Goal: Find specific page/section: Find specific page/section

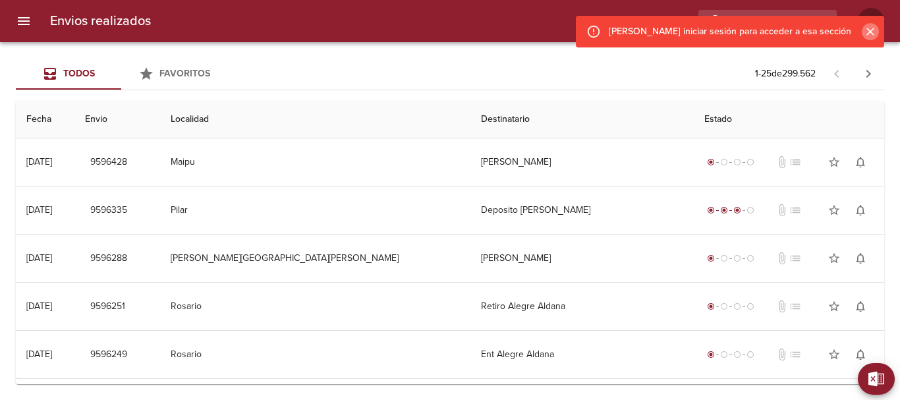
click at [867, 26] on icon "Cerrar" at bounding box center [870, 31] width 13 height 13
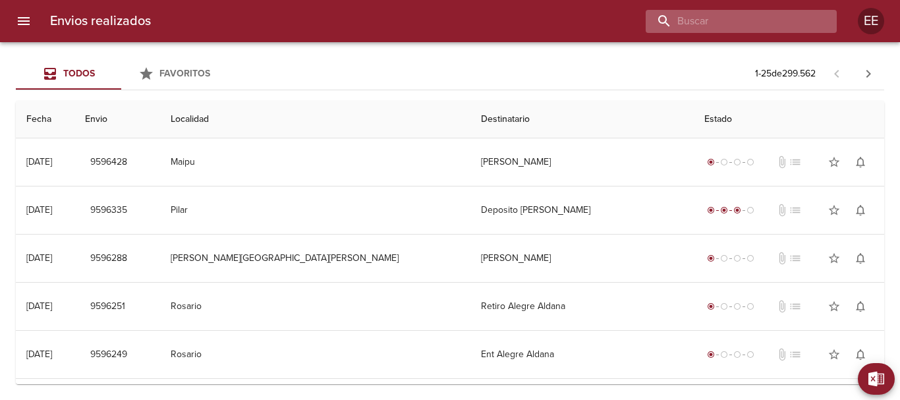
click at [789, 26] on input "buscar" at bounding box center [730, 21] width 169 height 23
paste input "[PERSON_NAME] [PERSON_NAME]"
type input "[PERSON_NAME] [PERSON_NAME]"
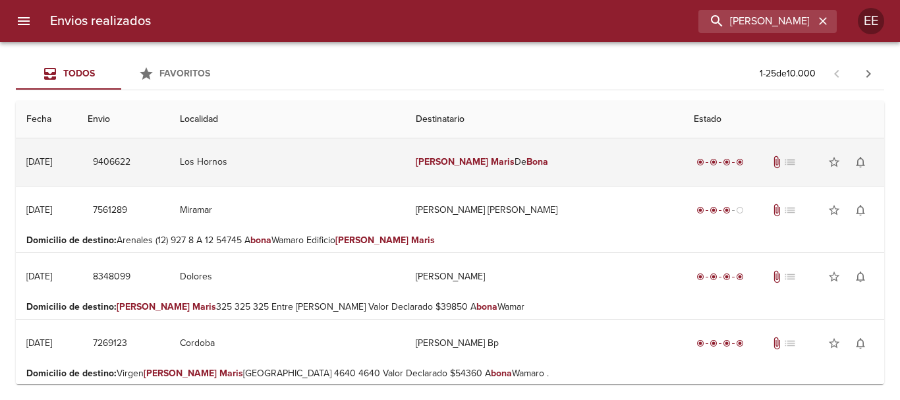
click at [455, 157] on td "[PERSON_NAME] [PERSON_NAME]" at bounding box center [544, 161] width 278 height 47
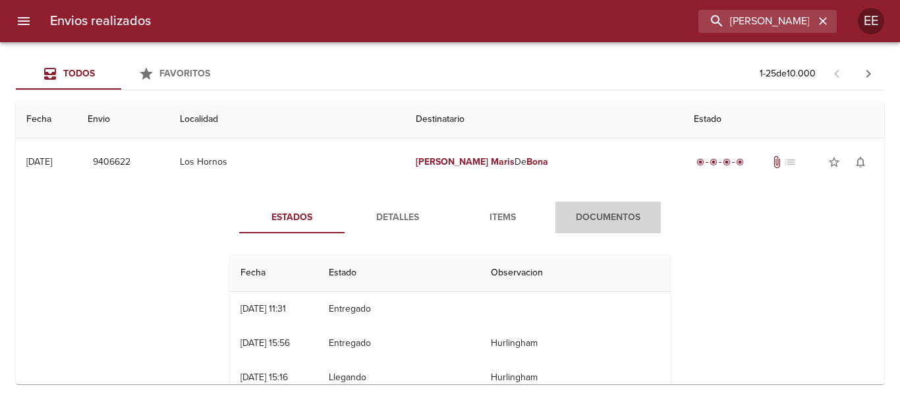
click at [604, 221] on span "Documentos" at bounding box center [608, 218] width 90 height 16
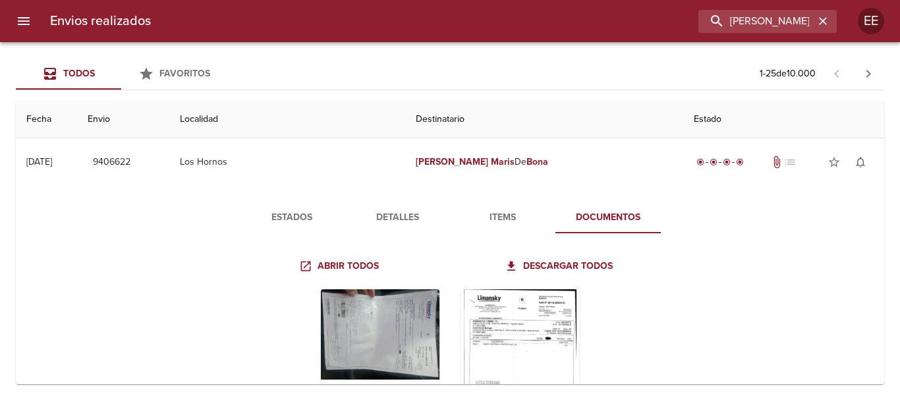
scroll to position [132, 0]
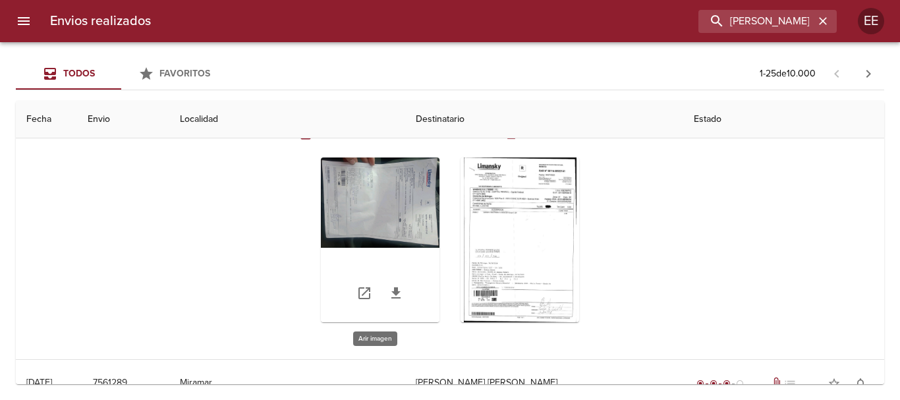
click at [393, 187] on div "Tabla de envíos del cliente" at bounding box center [380, 239] width 119 height 165
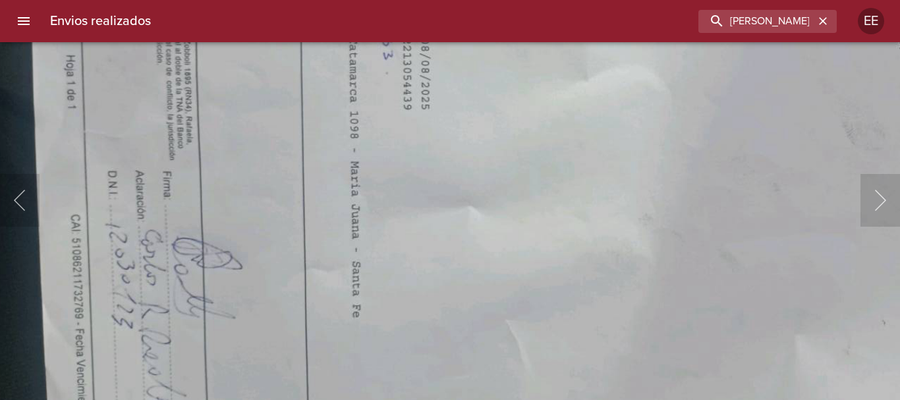
click at [386, 186] on img "Lightbox" at bounding box center [712, 94] width 1437 height 1082
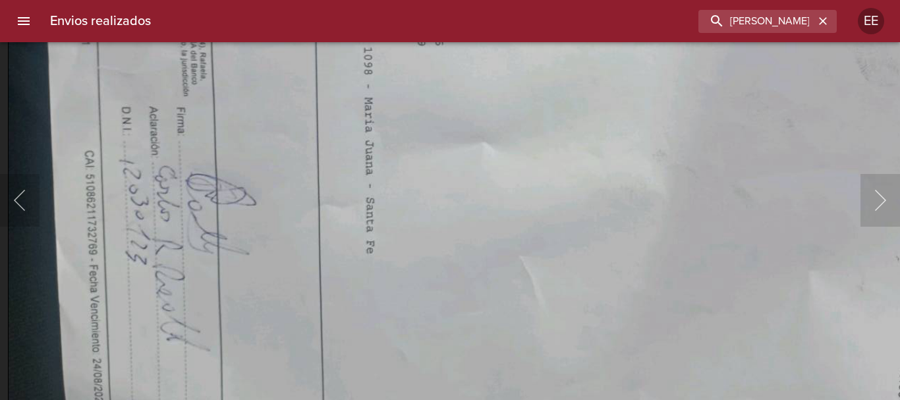
click at [381, 228] on img "Lightbox" at bounding box center [726, 30] width 1437 height 1082
